Goal: Task Accomplishment & Management: Use online tool/utility

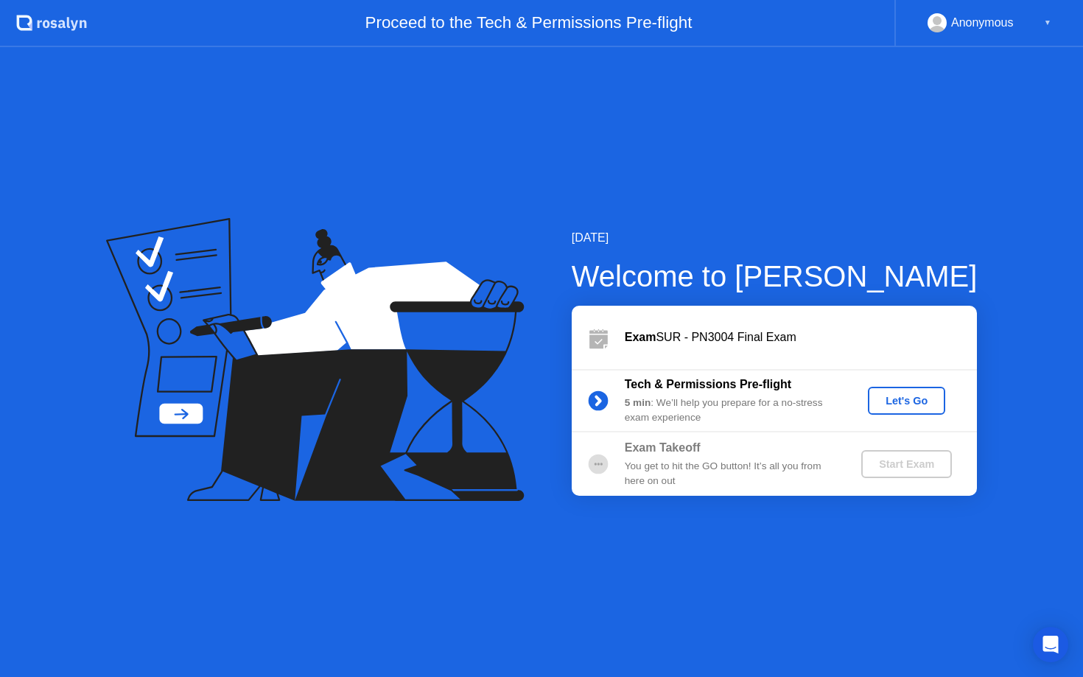
click at [903, 403] on div "Let's Go" at bounding box center [907, 401] width 66 height 12
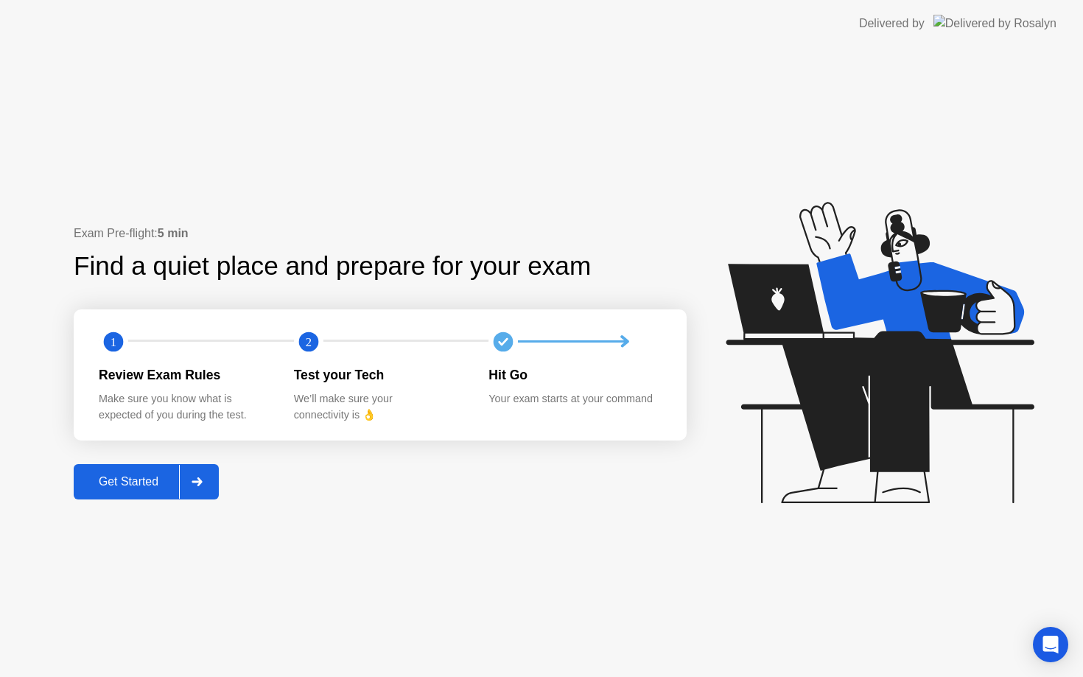
click at [144, 489] on div "Get Started" at bounding box center [128, 481] width 101 height 13
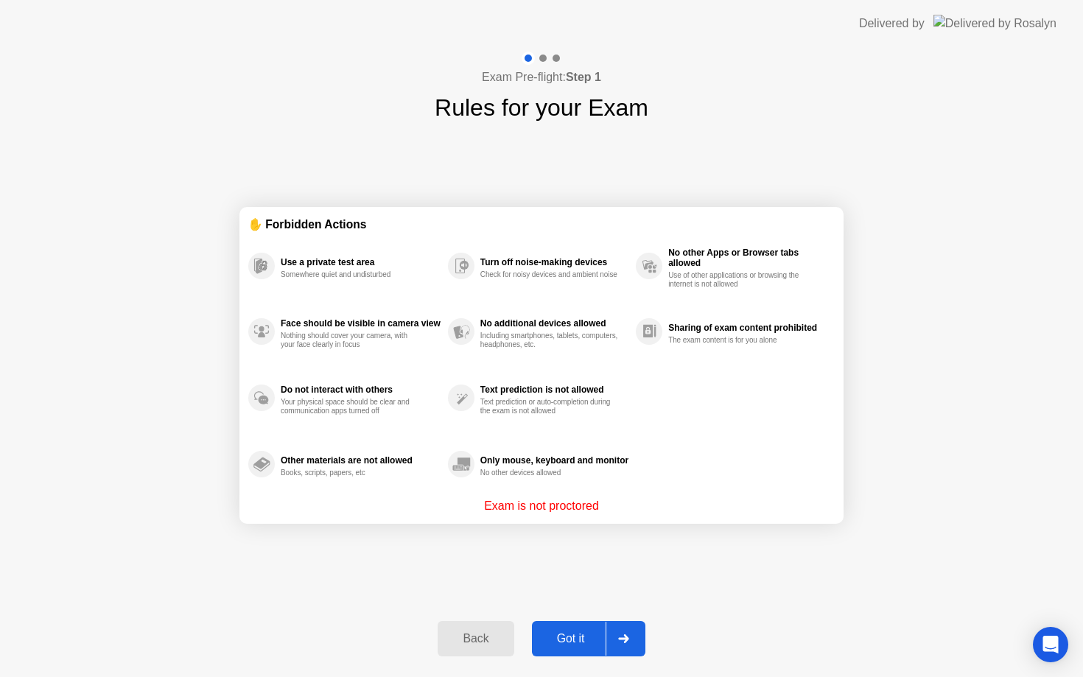
click at [595, 622] on button "Got it" at bounding box center [588, 638] width 113 height 35
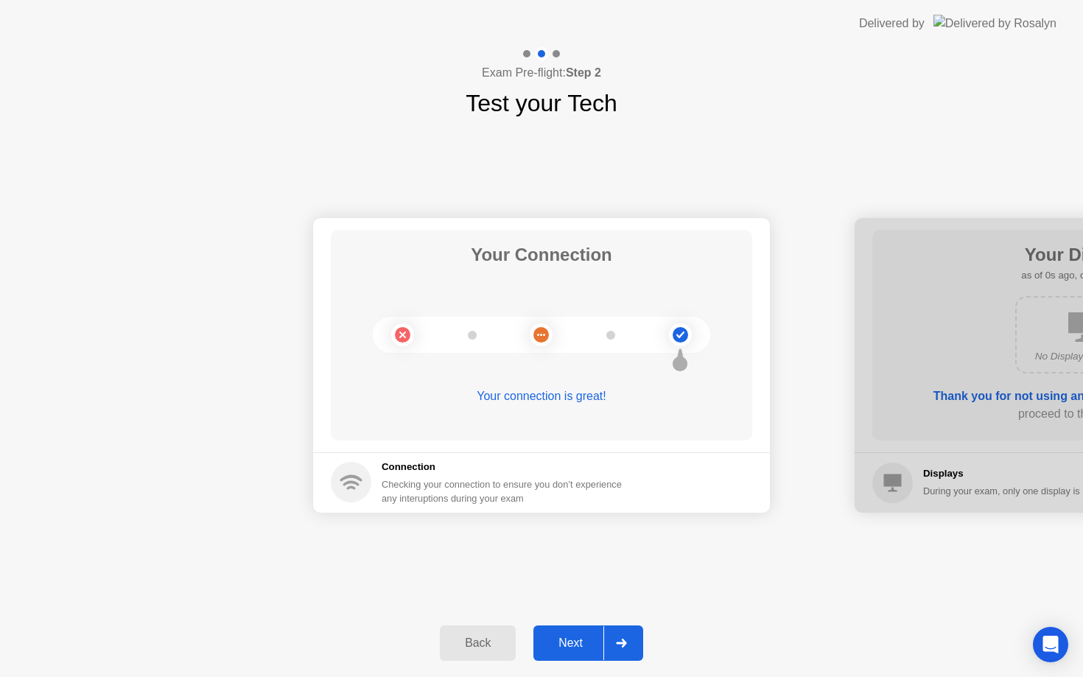
click at [615, 640] on div at bounding box center [620, 643] width 35 height 34
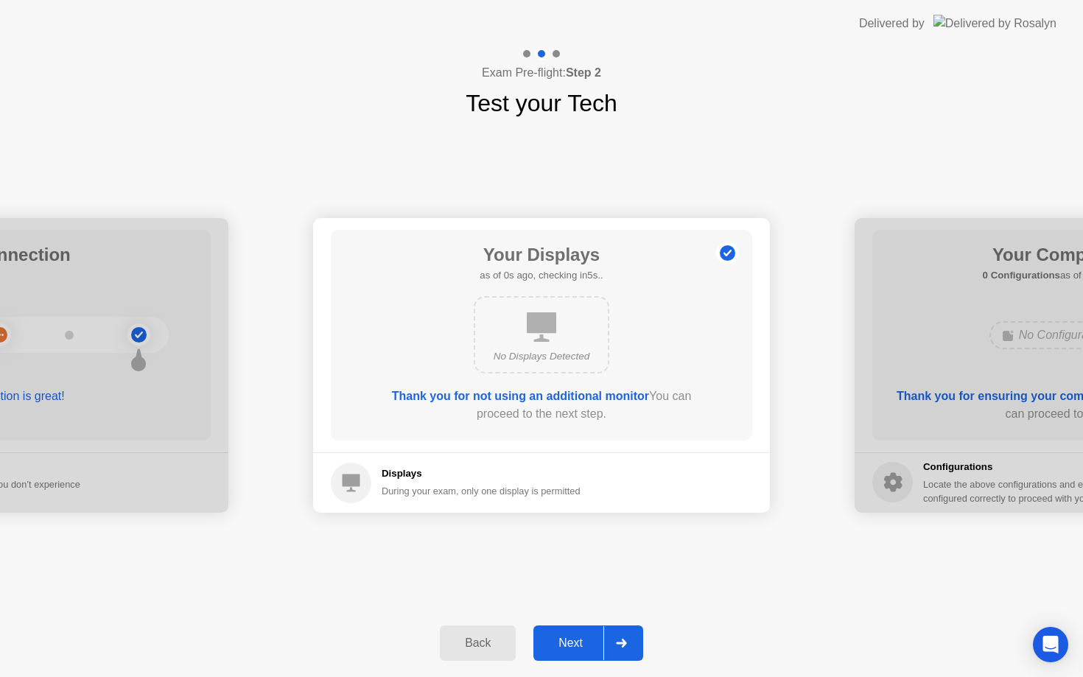
click at [615, 640] on div at bounding box center [620, 643] width 35 height 34
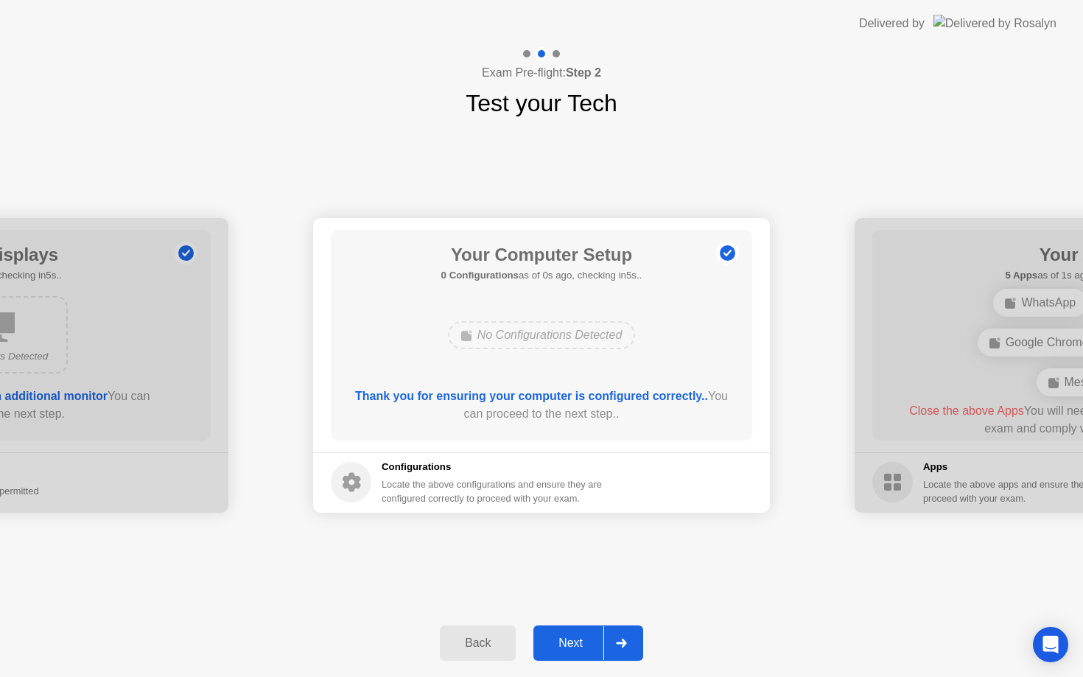
click at [615, 640] on div at bounding box center [620, 643] width 35 height 34
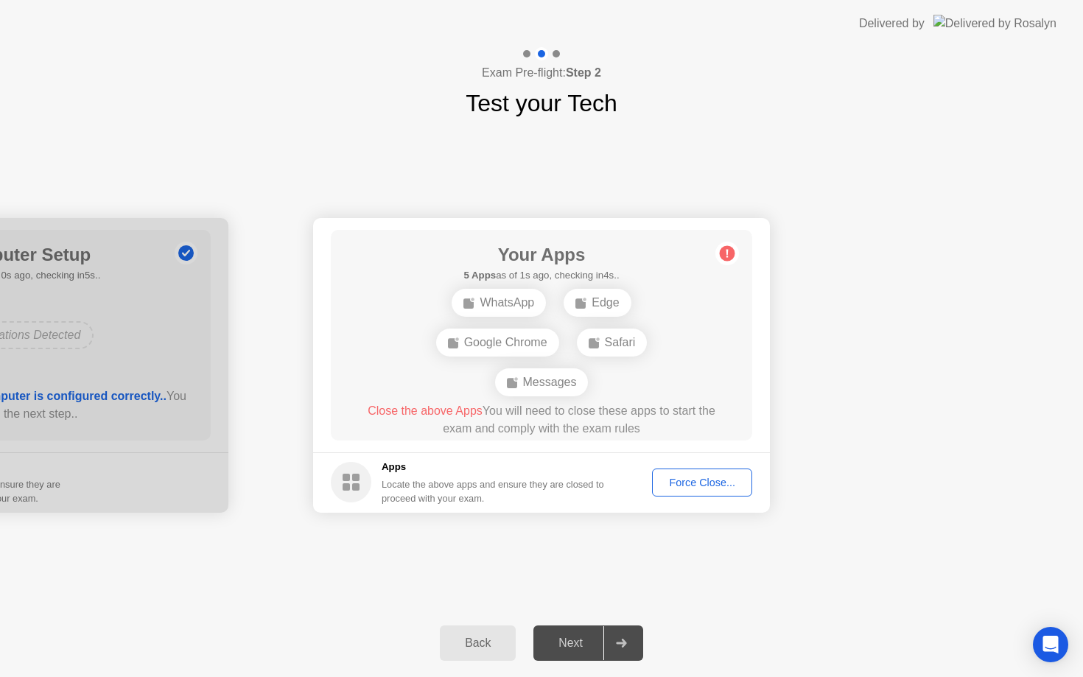
click at [688, 488] on div "Force Close..." at bounding box center [702, 483] width 90 height 12
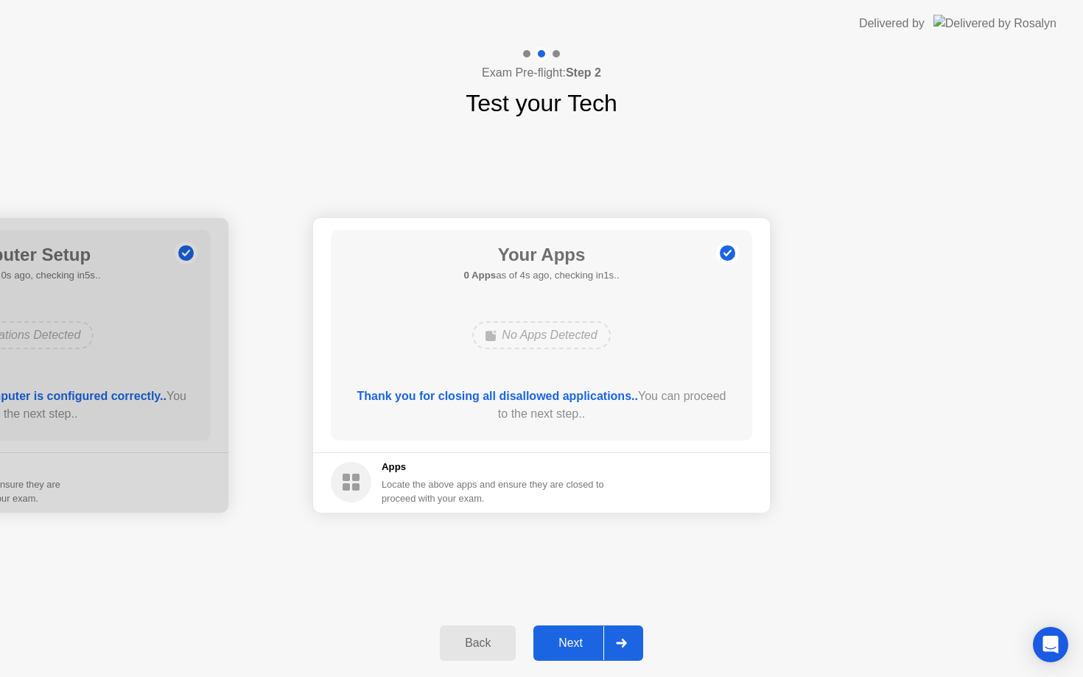
click at [567, 645] on div "Next" at bounding box center [571, 643] width 66 height 13
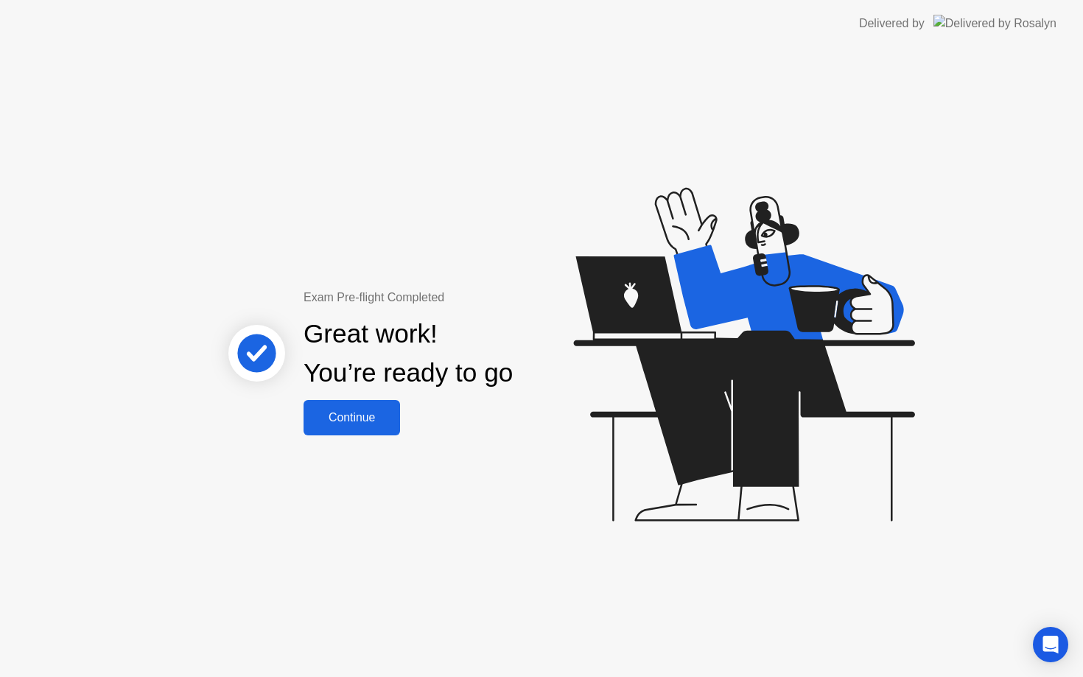
click at [365, 424] on div "Continue" at bounding box center [352, 417] width 88 height 13
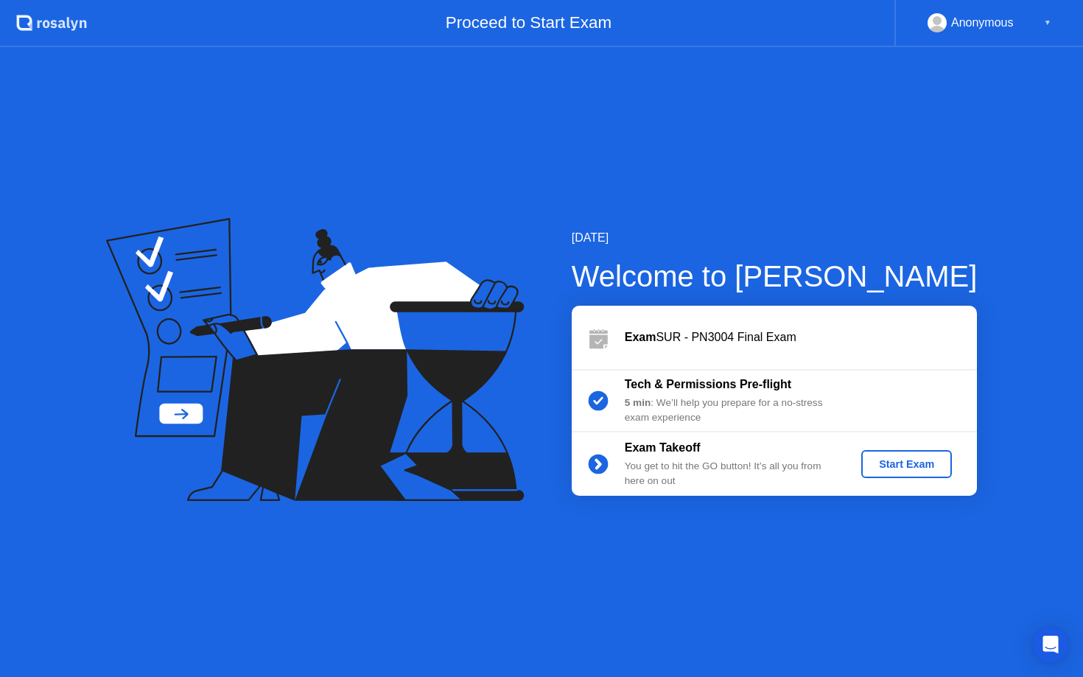
click at [897, 463] on div "Start Exam" at bounding box center [906, 464] width 79 height 12
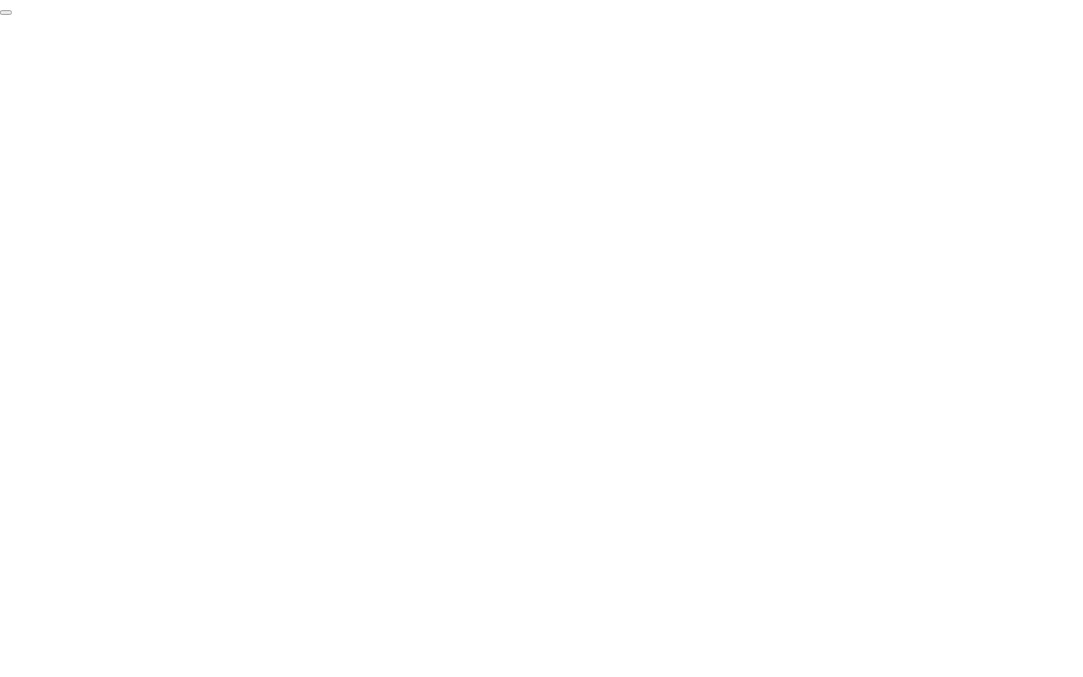
click div "End Proctoring Session"
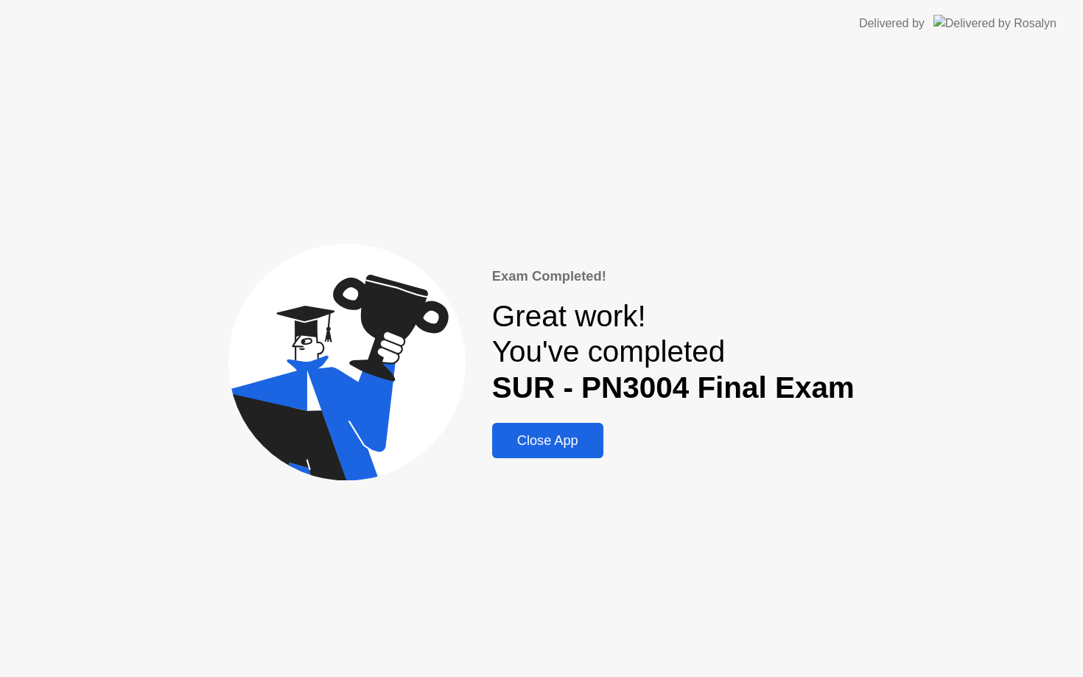
click at [559, 421] on div "Exam Completed! Great work! You've completed SUR - PN3004 Final Exam Close App" at bounding box center [673, 362] width 363 height 192
click at [566, 444] on div "Close App" at bounding box center [548, 440] width 102 height 15
